Goal: Transaction & Acquisition: Purchase product/service

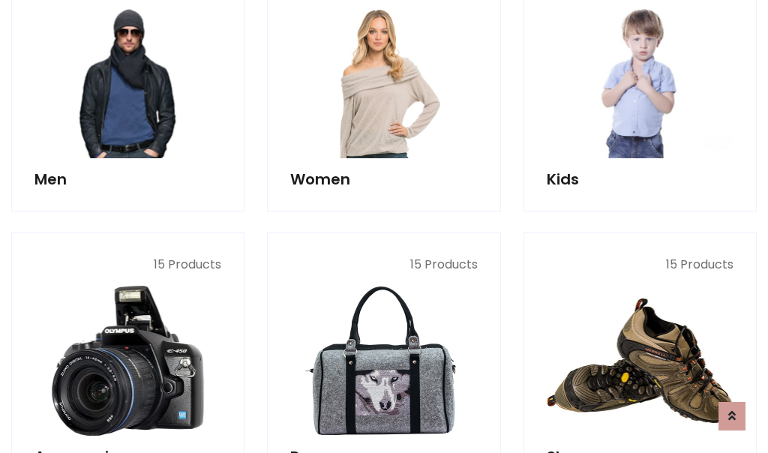
scroll to position [1088, 0]
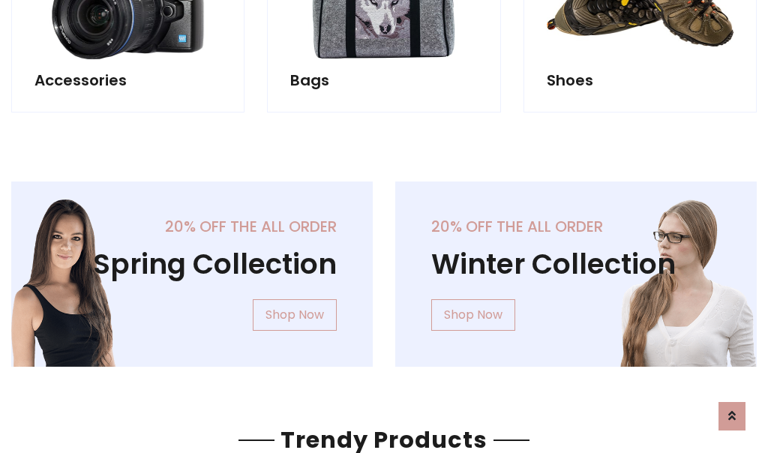
click at [384, 268] on div "20% off the all order Winter Collection Shop Now" at bounding box center [576, 286] width 384 height 209
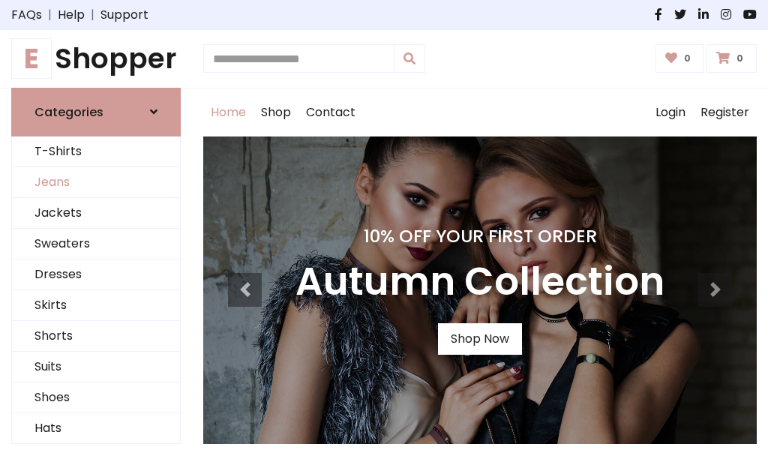
click at [96, 182] on link "Jeans" at bounding box center [96, 182] width 168 height 31
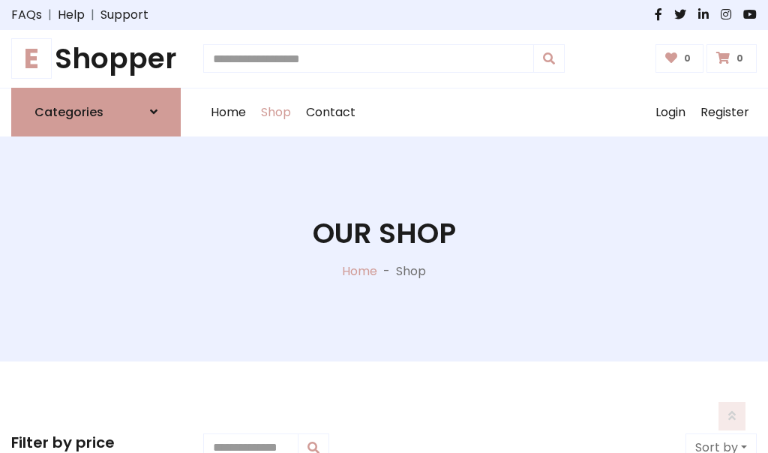
scroll to position [473, 0]
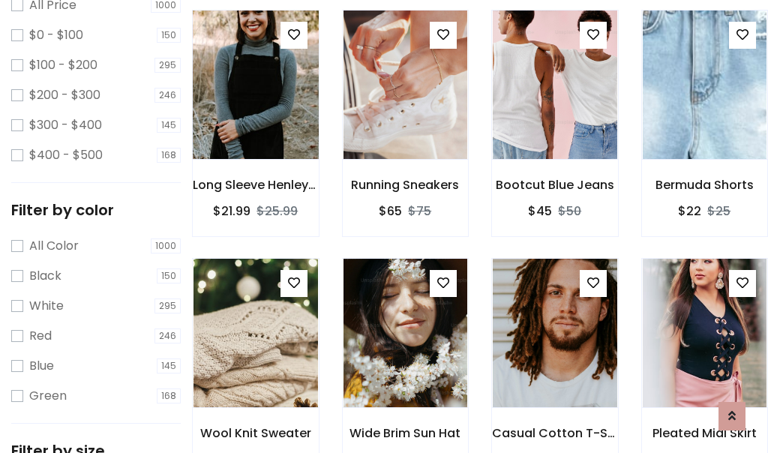
click at [255, 117] on img at bounding box center [255, 85] width 149 height 360
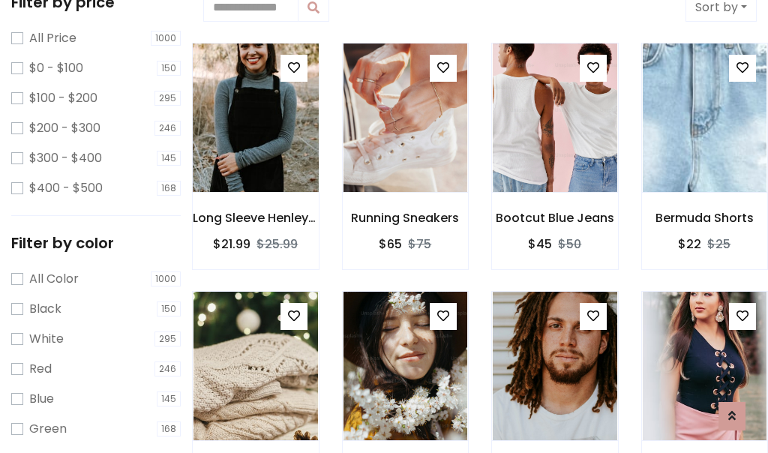
scroll to position [33, 0]
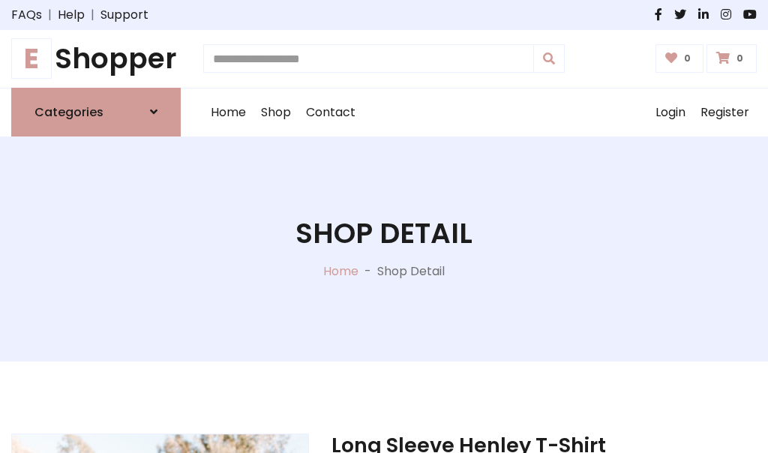
scroll to position [161, 0]
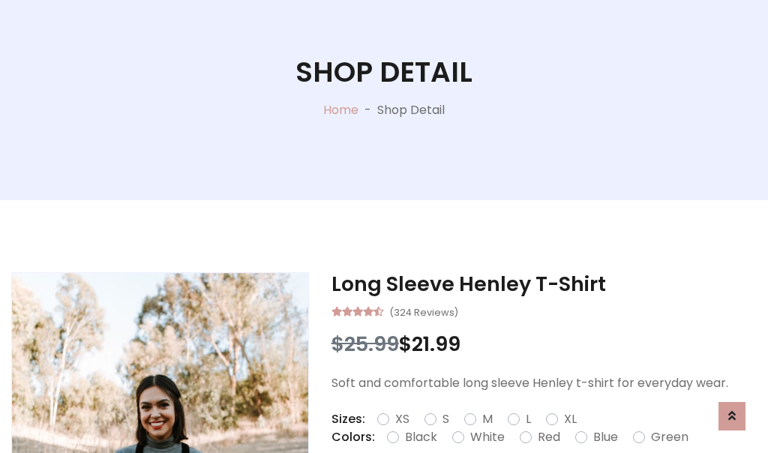
click at [547, 437] on label "Red" at bounding box center [549, 437] width 23 height 18
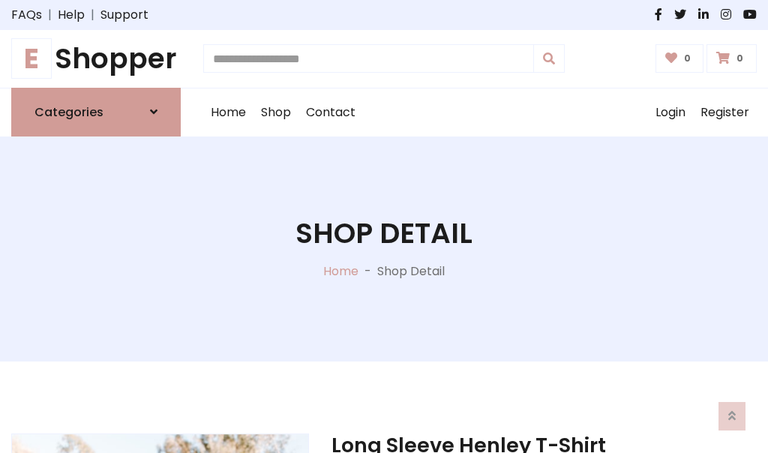
scroll to position [161, 0]
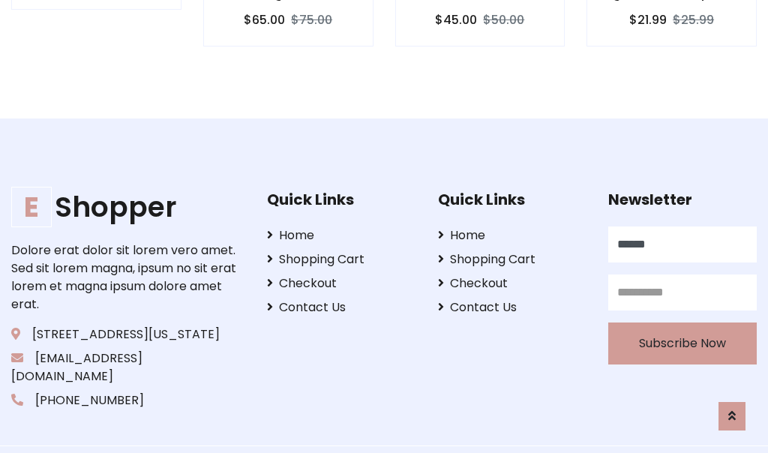
type input "******"
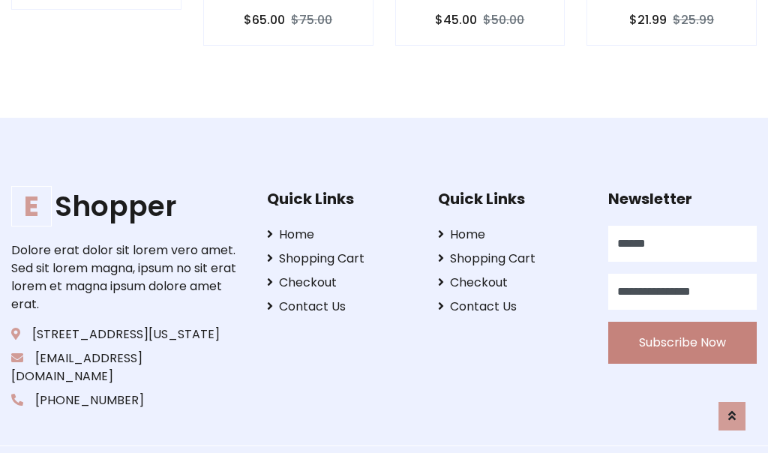
type input "**********"
click at [683, 324] on button "Subscribe Now" at bounding box center [682, 343] width 149 height 42
